Goal: Connect with others: Connect with others

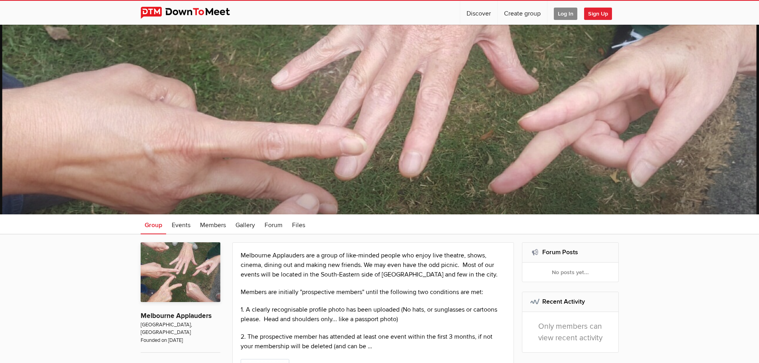
scroll to position [70, 0]
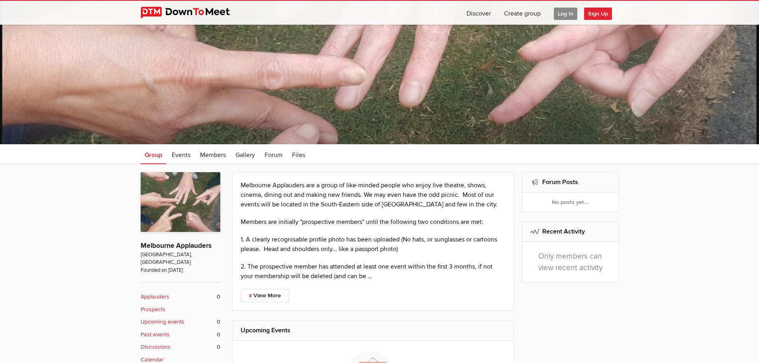
click at [570, 16] on span "Log In" at bounding box center [566, 14] width 24 height 12
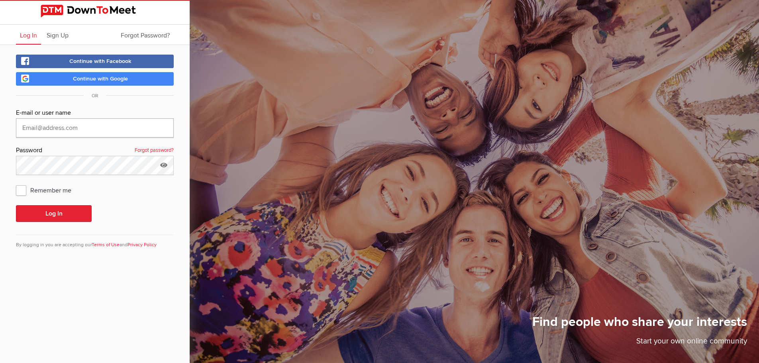
click at [71, 126] on input "text" at bounding box center [95, 127] width 158 height 19
type input "[EMAIL_ADDRESS][DOMAIN_NAME]"
click at [56, 214] on button "Log In" at bounding box center [54, 213] width 76 height 17
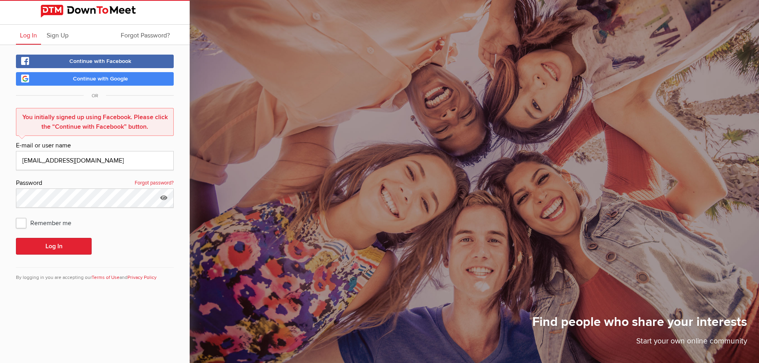
click at [104, 63] on span "Continue with Facebook" at bounding box center [100, 61] width 62 height 7
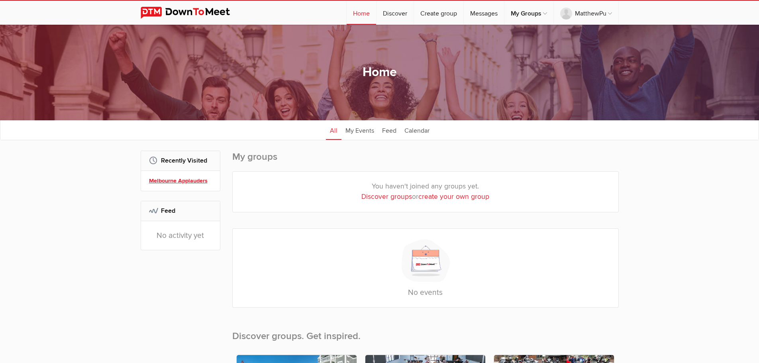
click at [196, 183] on link "Melbourne Applauders" at bounding box center [181, 181] width 65 height 9
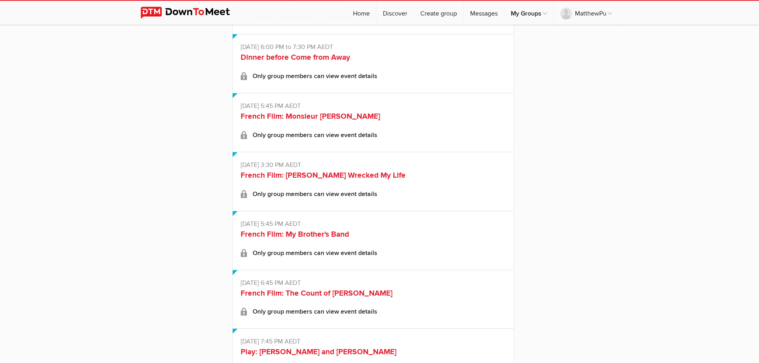
scroll to position [959, 0]
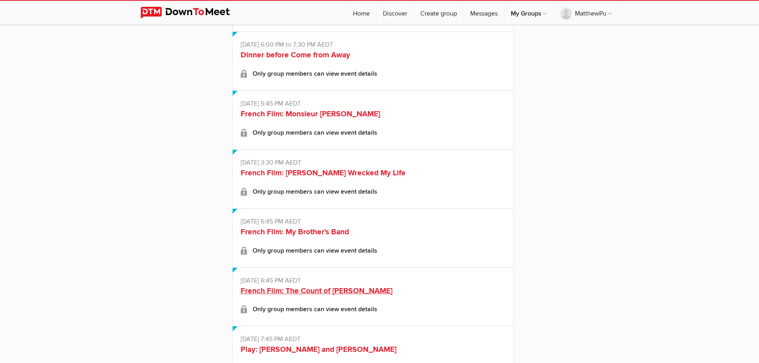
click at [335, 291] on link "French Film: The Count of [PERSON_NAME]" at bounding box center [317, 291] width 152 height 10
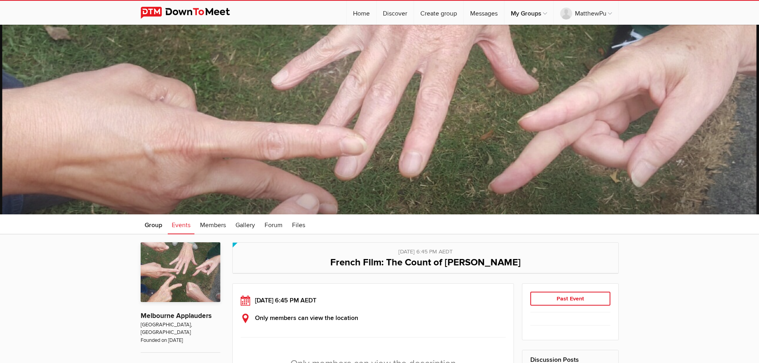
click at [325, 314] on b "Only members can view the location" at bounding box center [306, 318] width 103 height 8
click at [342, 300] on div "[DATE] 6:45 PM AEDT" at bounding box center [373, 301] width 265 height 10
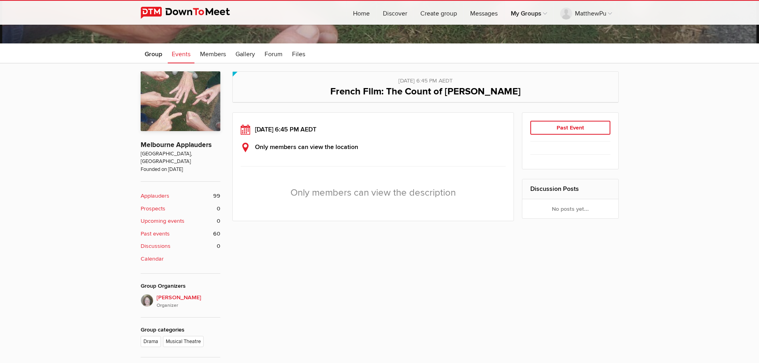
scroll to position [171, 0]
click at [169, 302] on icon "Organizer" at bounding box center [189, 305] width 64 height 7
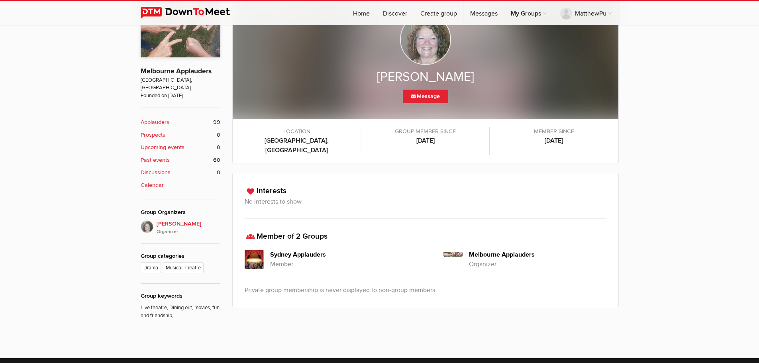
scroll to position [269, 0]
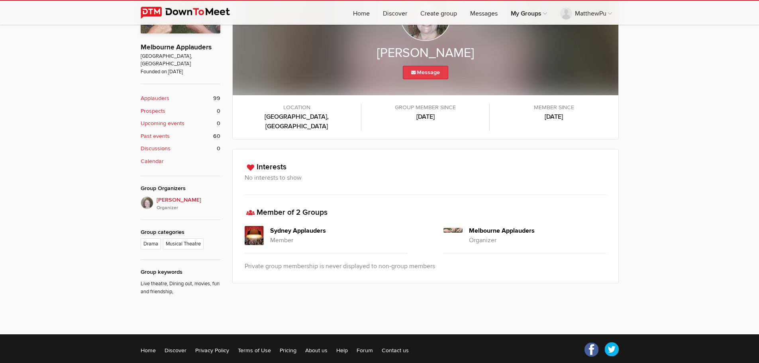
click at [417, 71] on link "Message" at bounding box center [425, 73] width 45 height 14
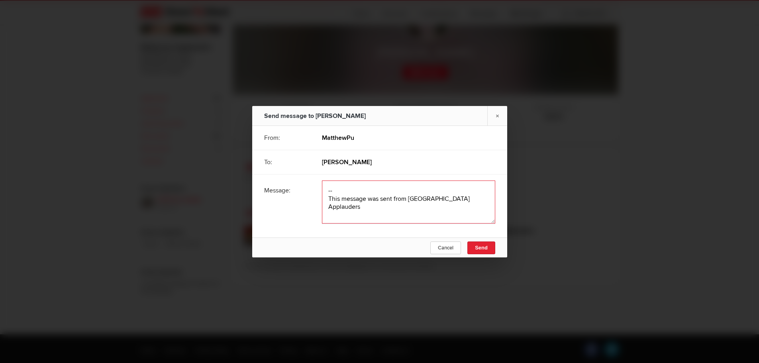
click at [349, 193] on textarea at bounding box center [408, 202] width 173 height 43
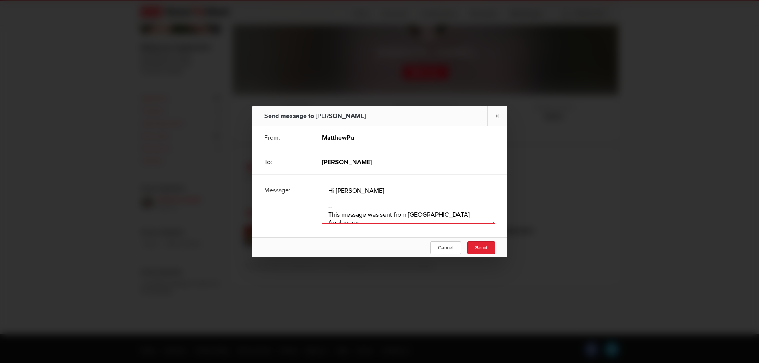
click at [337, 193] on textarea at bounding box center [408, 202] width 173 height 43
click at [364, 191] on textarea at bounding box center [408, 202] width 173 height 43
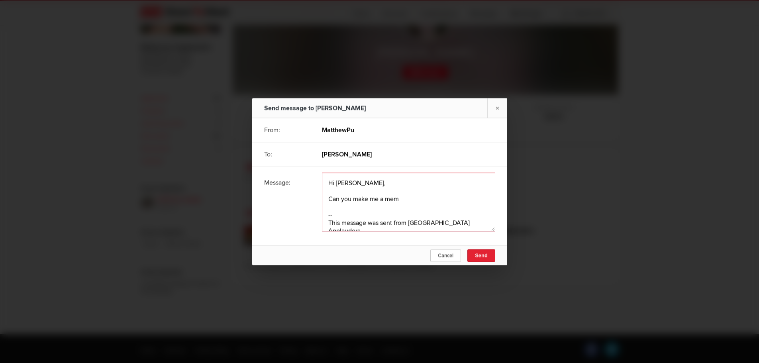
drag, startPoint x: 326, startPoint y: 197, endPoint x: 399, endPoint y: 198, distance: 73.7
click at [399, 198] on textarea at bounding box center [408, 202] width 173 height 59
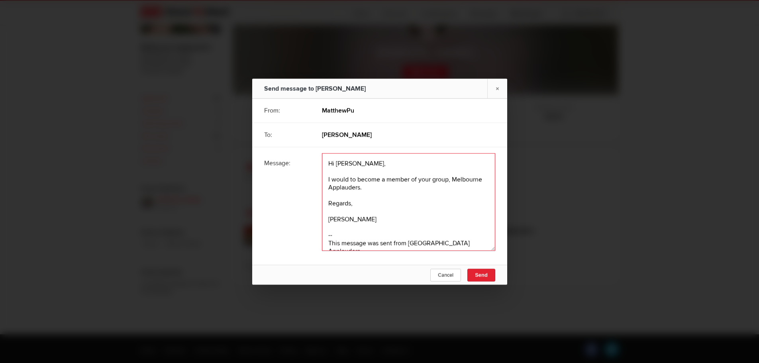
drag, startPoint x: 417, startPoint y: 178, endPoint x: 448, endPoint y: 182, distance: 30.9
click at [448, 182] on textarea at bounding box center [408, 202] width 173 height 98
click at [359, 186] on textarea at bounding box center [408, 202] width 173 height 98
click at [425, 177] on textarea at bounding box center [408, 202] width 173 height 98
click at [358, 188] on textarea at bounding box center [408, 202] width 173 height 98
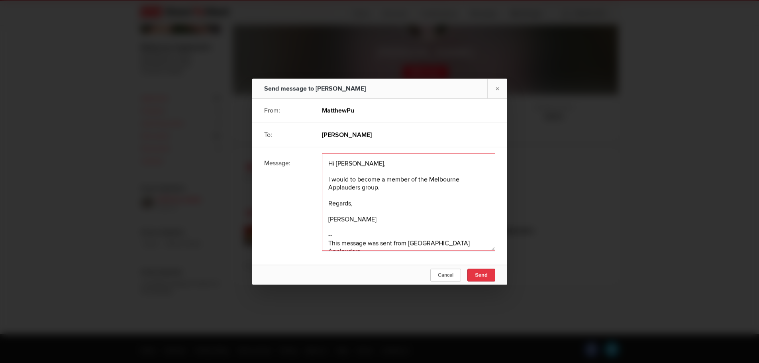
type textarea "Hi [PERSON_NAME], I would to become a member of the Melbourne Applauders group.…"
click at [485, 279] on button "Send" at bounding box center [482, 275] width 28 height 13
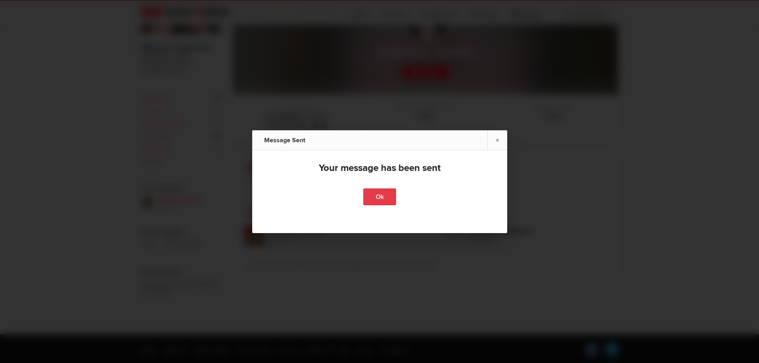
click at [376, 196] on link "Ok" at bounding box center [379, 197] width 33 height 17
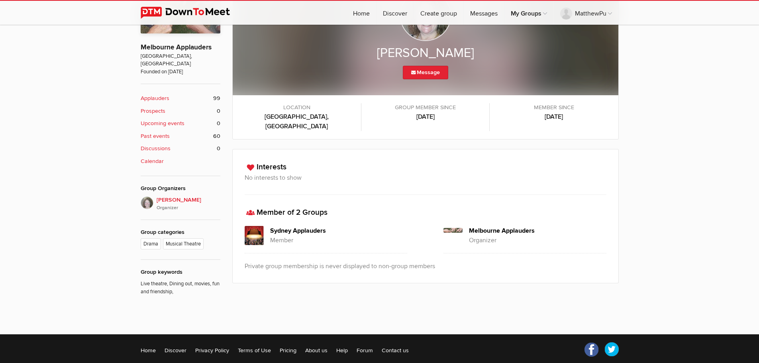
click at [168, 132] on b "Past events" at bounding box center [155, 136] width 29 height 9
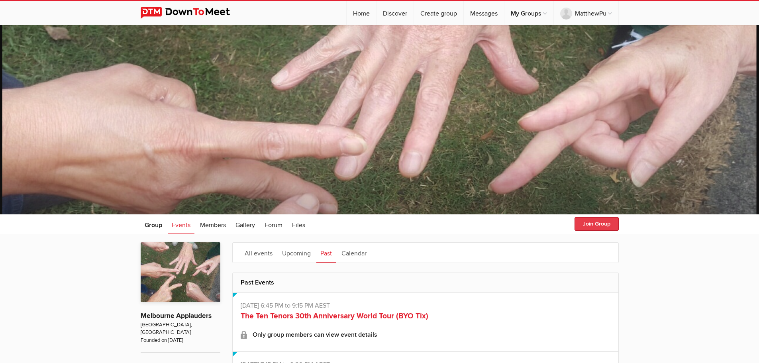
click at [611, 227] on button "Join Group" at bounding box center [597, 224] width 44 height 14
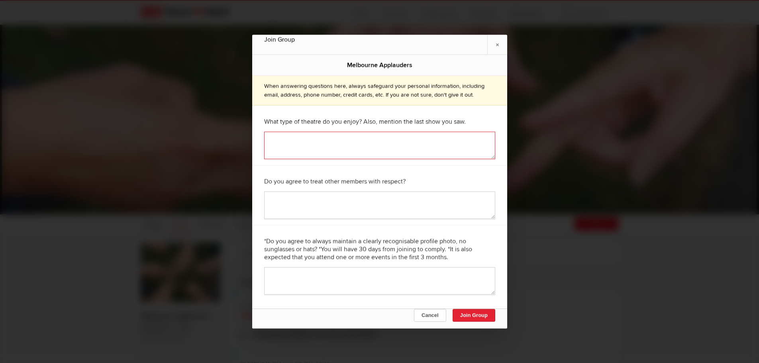
click at [314, 153] on textarea at bounding box center [379, 146] width 231 height 28
click at [291, 141] on textarea "I enjoy musical and drama secenes" at bounding box center [379, 146] width 231 height 28
click at [290, 142] on textarea "I enjoy ,comedy, musical and drama secenes" at bounding box center [379, 146] width 231 height 28
click at [312, 140] on textarea "I enjoy comedy, musical and drama secenes" at bounding box center [379, 146] width 231 height 28
click at [346, 142] on textarea "I enjoy comedy and drama secenes" at bounding box center [379, 146] width 231 height 28
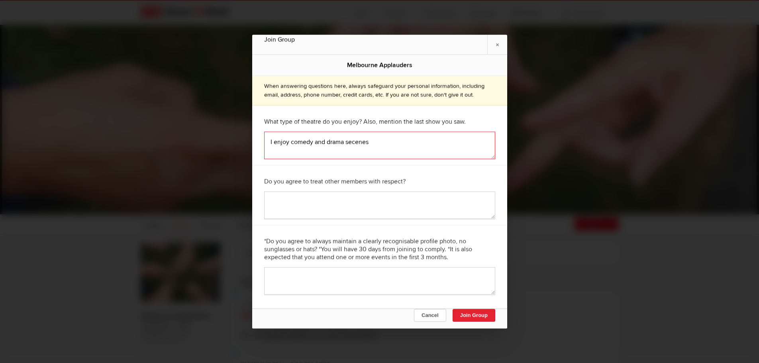
drag, startPoint x: 346, startPoint y: 142, endPoint x: 368, endPoint y: 144, distance: 22.4
click at [368, 144] on textarea "I enjoy comedy and drama secenes" at bounding box center [379, 146] width 231 height 28
click at [448, 139] on textarea "I enjoy comedy and drama in theatres. I like [PERSON_NAME] Spder's" at bounding box center [379, 146] width 231 height 28
click at [470, 141] on textarea "I enjoy comedy and drama in theatres. I like [PERSON_NAME] Spider's" at bounding box center [379, 146] width 231 height 28
drag, startPoint x: 312, startPoint y: 152, endPoint x: 288, endPoint y: 149, distance: 24.5
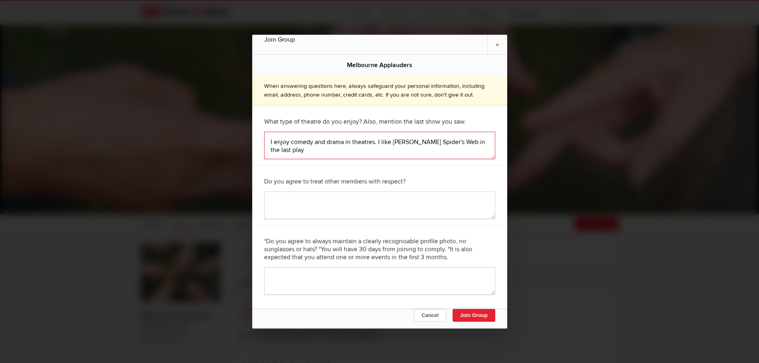
click at [288, 149] on textarea "I enjoy comedy and drama in theatres. I like [PERSON_NAME] Spider's Web in the …" at bounding box center [379, 146] width 231 height 28
click at [390, 143] on textarea "I enjoy comedy and drama in theatres. I like [PERSON_NAME] Spider's Web in the …" at bounding box center [379, 146] width 231 height 28
type textarea "I enjoy comedy and drama in theatres. I liked [PERSON_NAME] Spider's Web in the…"
click at [318, 206] on textarea at bounding box center [379, 205] width 231 height 28
type textarea "I do"
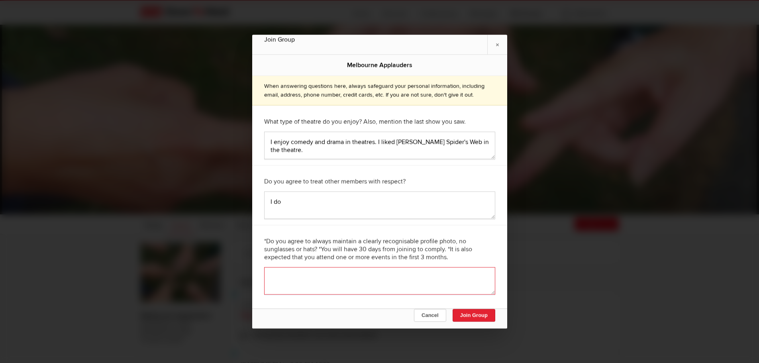
click at [324, 285] on textarea at bounding box center [379, 281] width 231 height 28
type textarea "I do"
click at [463, 312] on button "Join Group" at bounding box center [473, 315] width 43 height 13
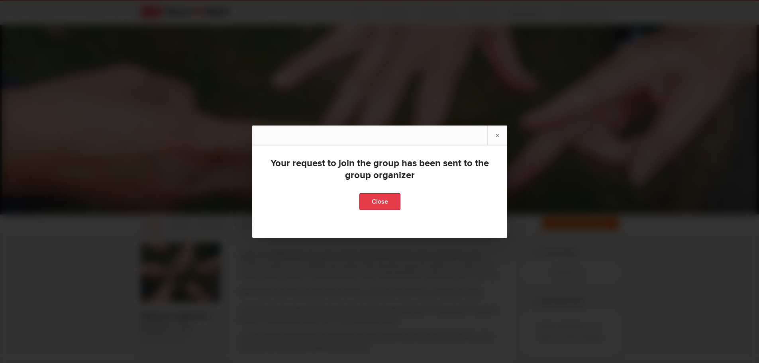
click at [383, 201] on link "Close" at bounding box center [379, 201] width 41 height 17
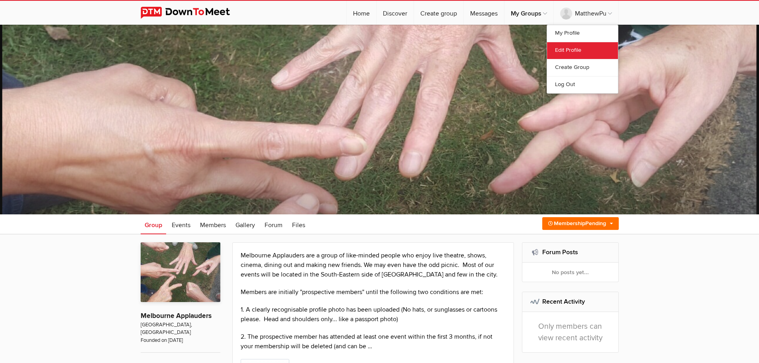
click at [570, 48] on link "Edit Profile" at bounding box center [582, 50] width 71 height 17
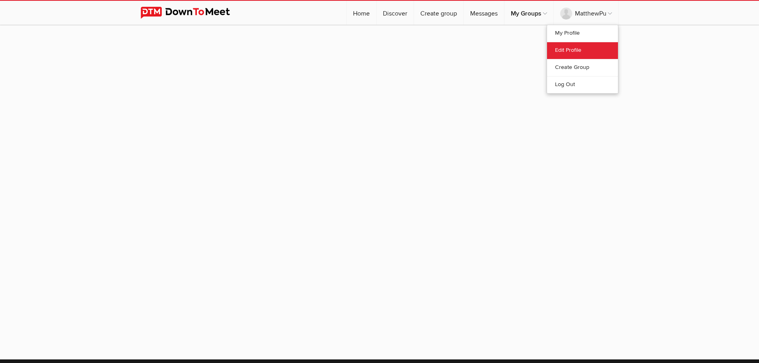
select select
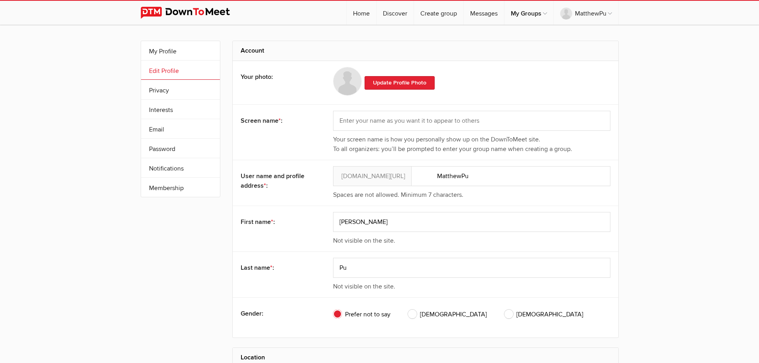
click at [410, 312] on span "[DEMOGRAPHIC_DATA]" at bounding box center [447, 315] width 79 height 10
click at [408, 310] on input "[DEMOGRAPHIC_DATA]" at bounding box center [408, 309] width 0 height 0
radio input "true"
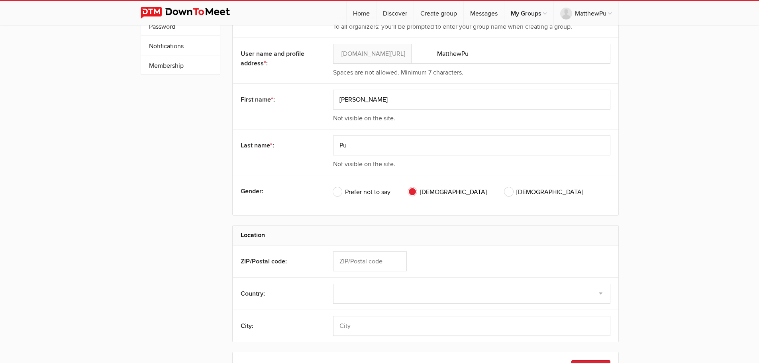
scroll to position [124, 0]
click at [376, 263] on input "text" at bounding box center [370, 260] width 74 height 20
type input "3132"
click at [359, 298] on select "Select country [GEOGRAPHIC_DATA] –––––––––– [GEOGRAPHIC_DATA] [GEOGRAPHIC_DATA]…" at bounding box center [471, 293] width 277 height 20
select select "[GEOGRAPHIC_DATA]"
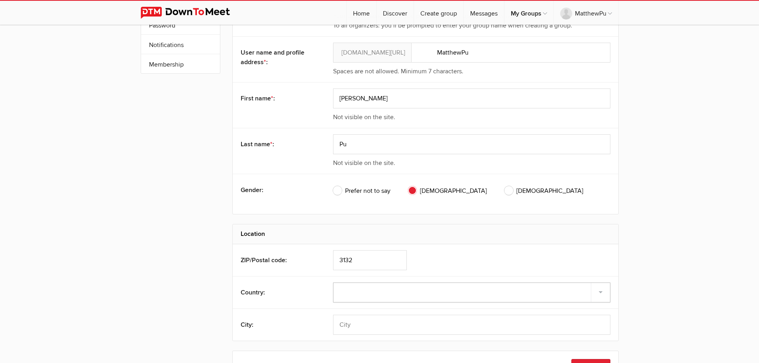
click at [333, 283] on select "Select country [GEOGRAPHIC_DATA] –––––––––– [GEOGRAPHIC_DATA] [GEOGRAPHIC_DATA]…" at bounding box center [471, 293] width 277 height 20
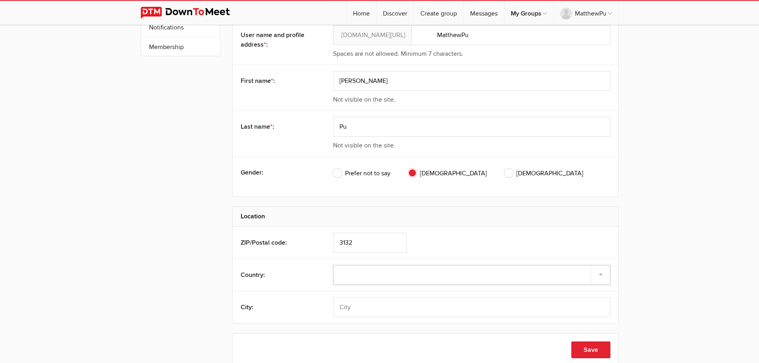
scroll to position [142, 0]
click at [366, 241] on input "3132" at bounding box center [370, 242] width 74 height 20
drag, startPoint x: 366, startPoint y: 241, endPoint x: 355, endPoint y: 241, distance: 11.2
click at [355, 241] on input "3132" at bounding box center [370, 242] width 74 height 20
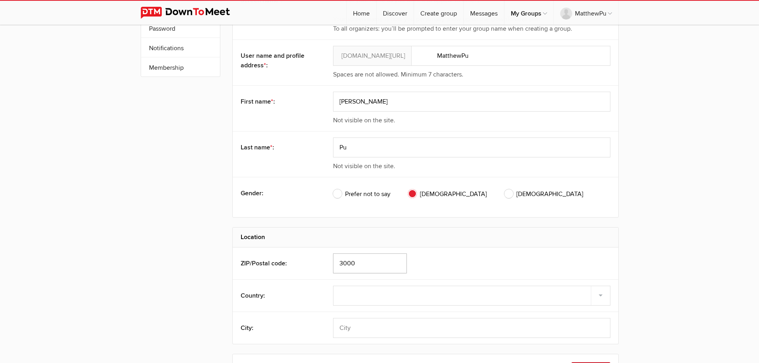
scroll to position [120, 0]
type input "3000"
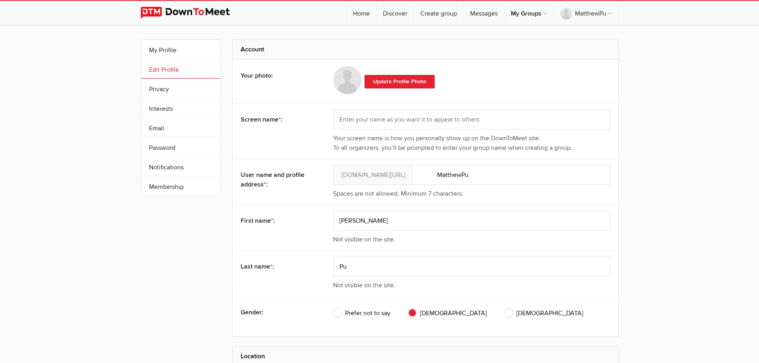
scroll to position [0, 0]
click at [423, 78] on link "Update Profile Photo" at bounding box center [400, 83] width 70 height 14
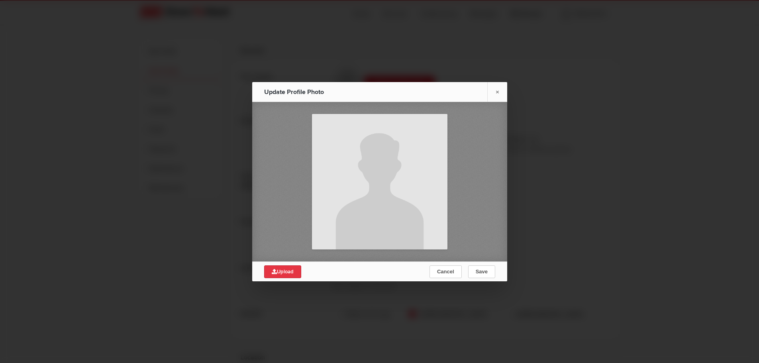
click at [285, 267] on link "Upload" at bounding box center [282, 271] width 37 height 13
type input "C:\fakepath\2025 photo of me.jpg"
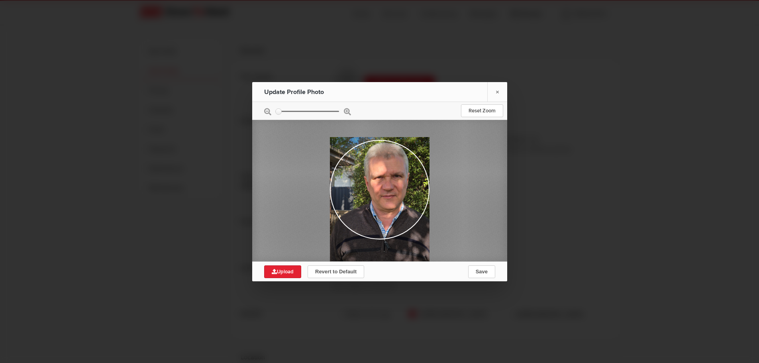
drag, startPoint x: 368, startPoint y: 201, endPoint x: 372, endPoint y: 230, distance: 29.4
click at [372, 230] on div at bounding box center [380, 203] width 100 height 133
click at [482, 268] on button "Save" at bounding box center [481, 271] width 27 height 13
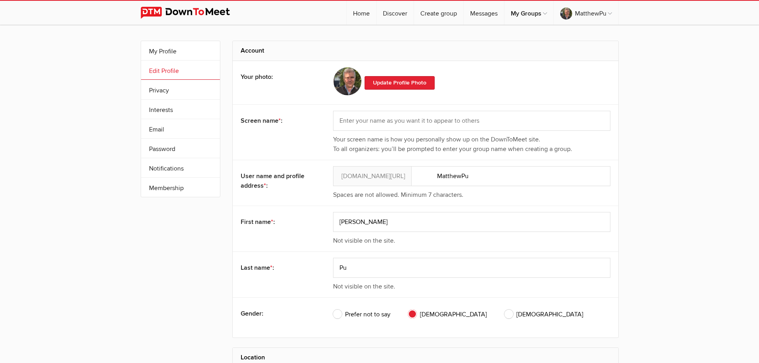
drag, startPoint x: 754, startPoint y: 106, endPoint x: 757, endPoint y: 119, distance: 13.5
click at [757, 119] on div "My Profile Edit Profile More Privacy Interests Email Password Notifications Sub…" at bounding box center [379, 302] width 759 height 554
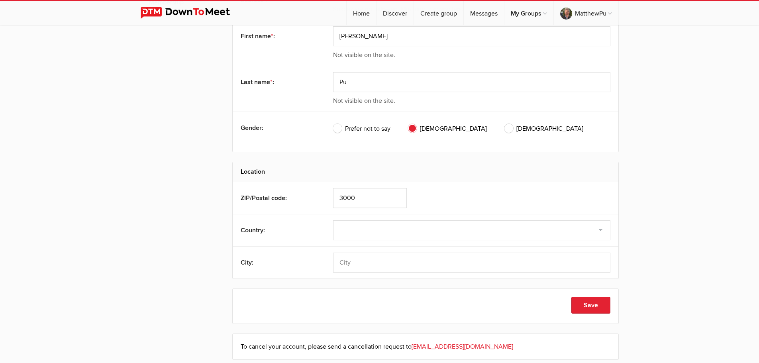
scroll to position [187, 0]
click at [594, 303] on button "Save" at bounding box center [591, 304] width 39 height 17
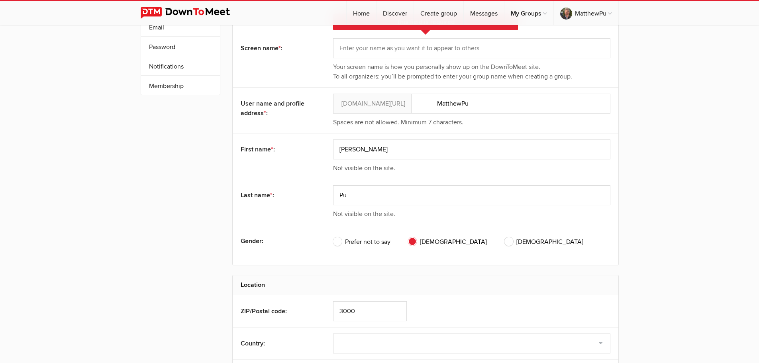
scroll to position [96, 0]
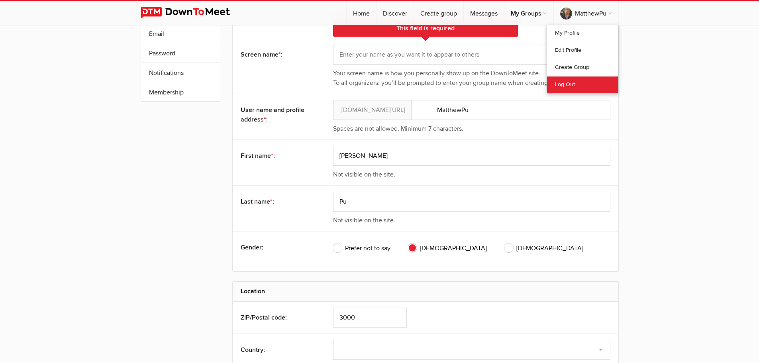
click at [577, 84] on link "Log Out" at bounding box center [582, 84] width 71 height 17
